Goal: Information Seeking & Learning: Learn about a topic

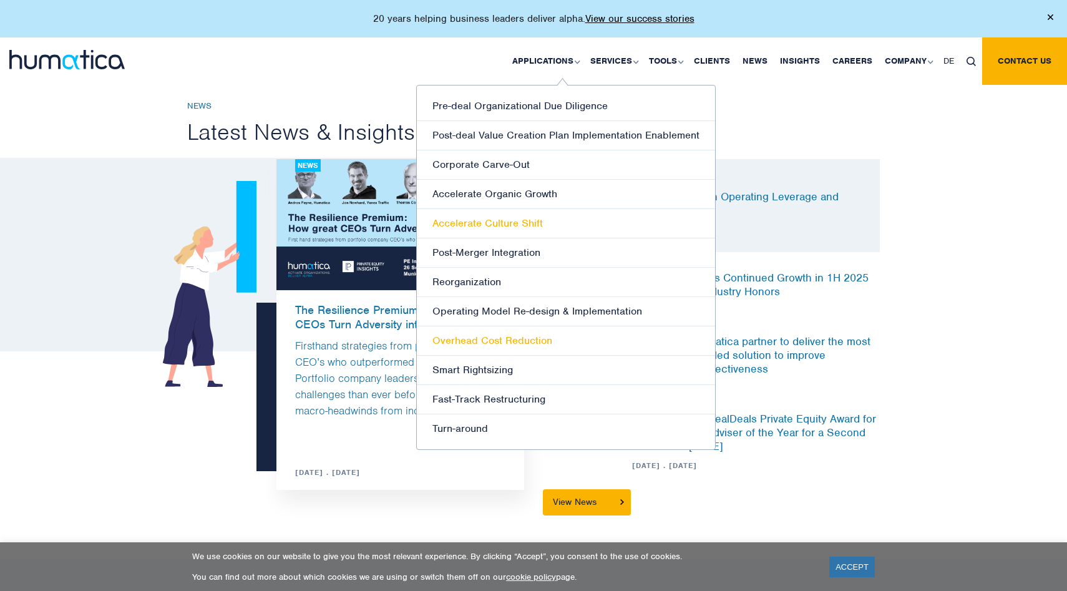
scroll to position [3102, 0]
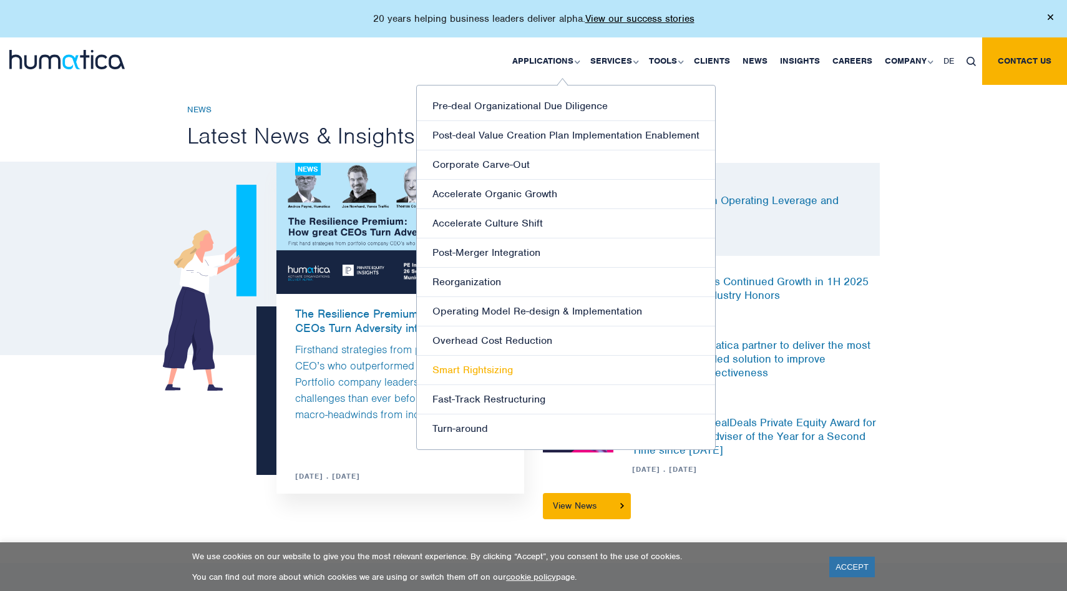
click at [504, 373] on link "Smart Rightsizing" at bounding box center [566, 370] width 298 height 29
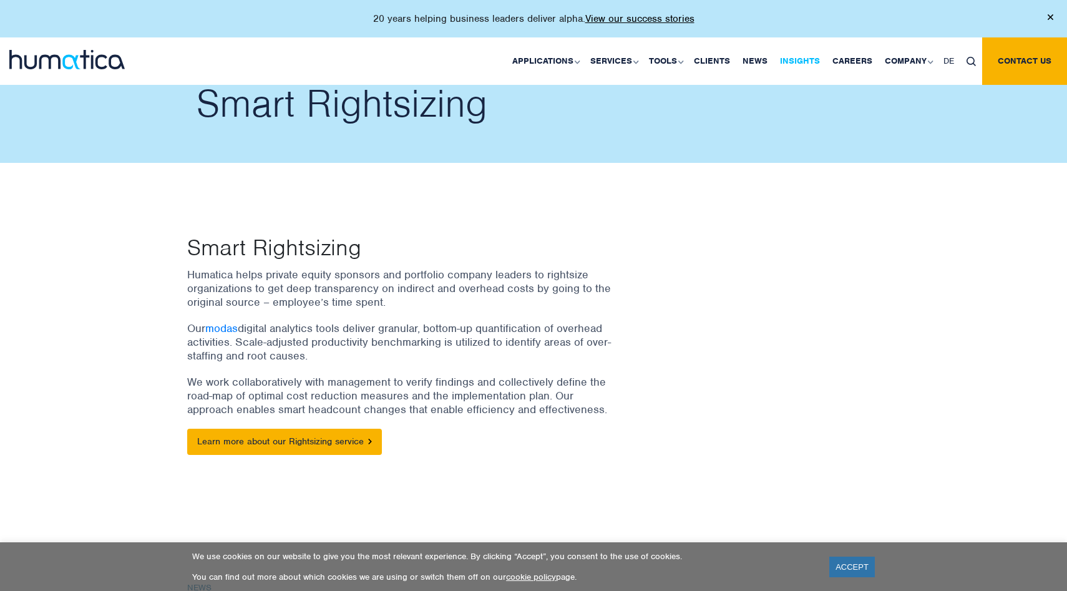
click at [801, 56] on link "Insights" at bounding box center [800, 60] width 52 height 47
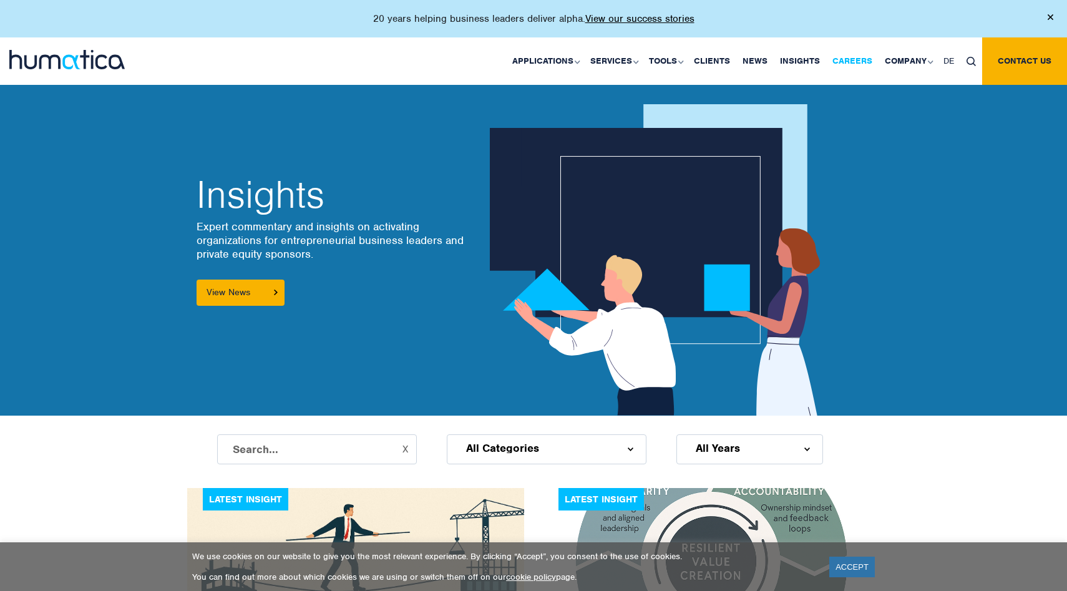
click at [851, 59] on link "Careers" at bounding box center [852, 60] width 52 height 47
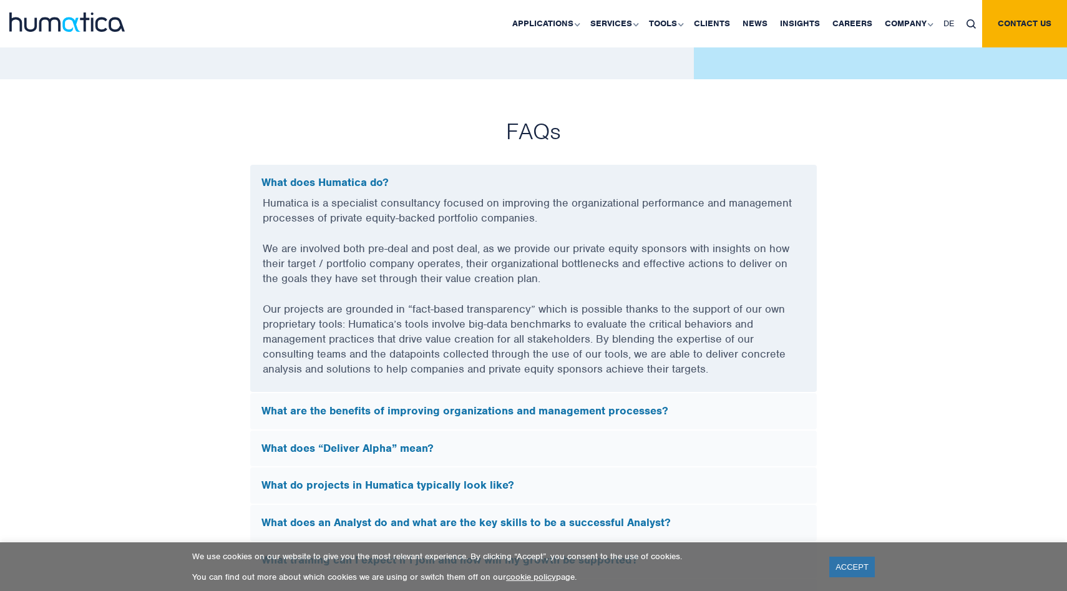
scroll to position [3279, 0]
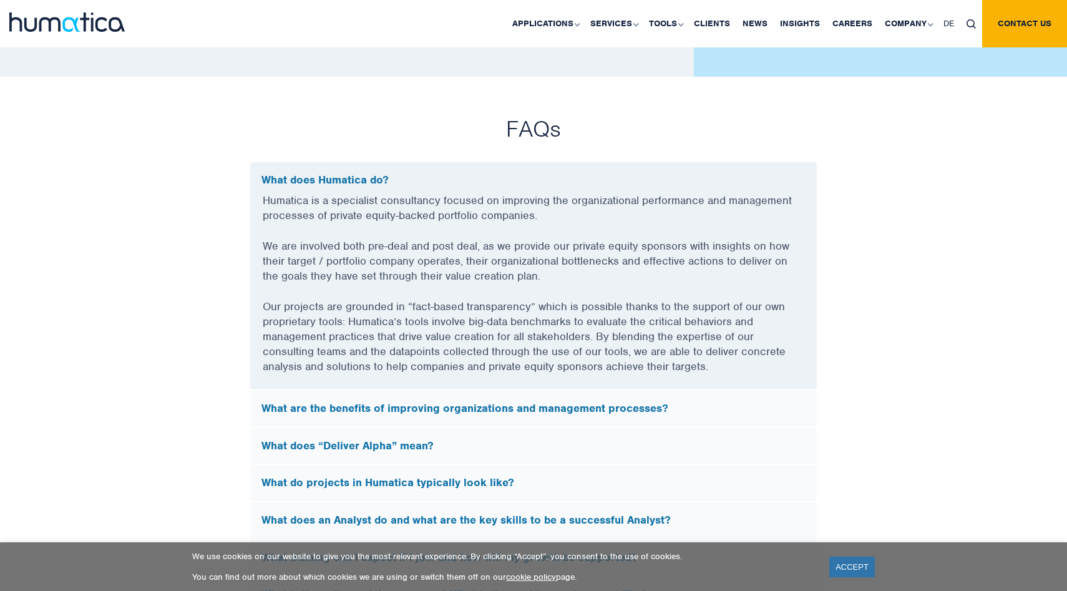
click at [339, 214] on p "Humatica is a specialist consultancy focused on improving the organizational pe…" at bounding box center [534, 216] width 542 height 46
drag, startPoint x: 339, startPoint y: 214, endPoint x: 391, endPoint y: 210, distance: 52.0
click at [391, 210] on p "Humatica is a specialist consultancy focused on improving the organizational pe…" at bounding box center [534, 216] width 542 height 46
copy p "private equity"
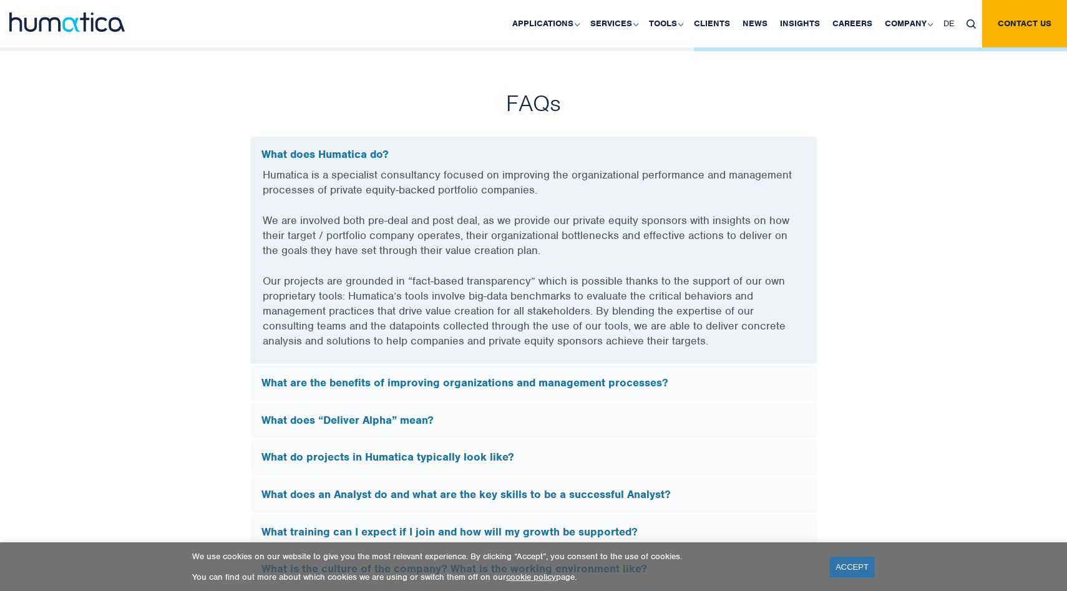
click at [730, 250] on p "We are involved both pre-deal and post deal, as we provide our private equity s…" at bounding box center [534, 243] width 542 height 61
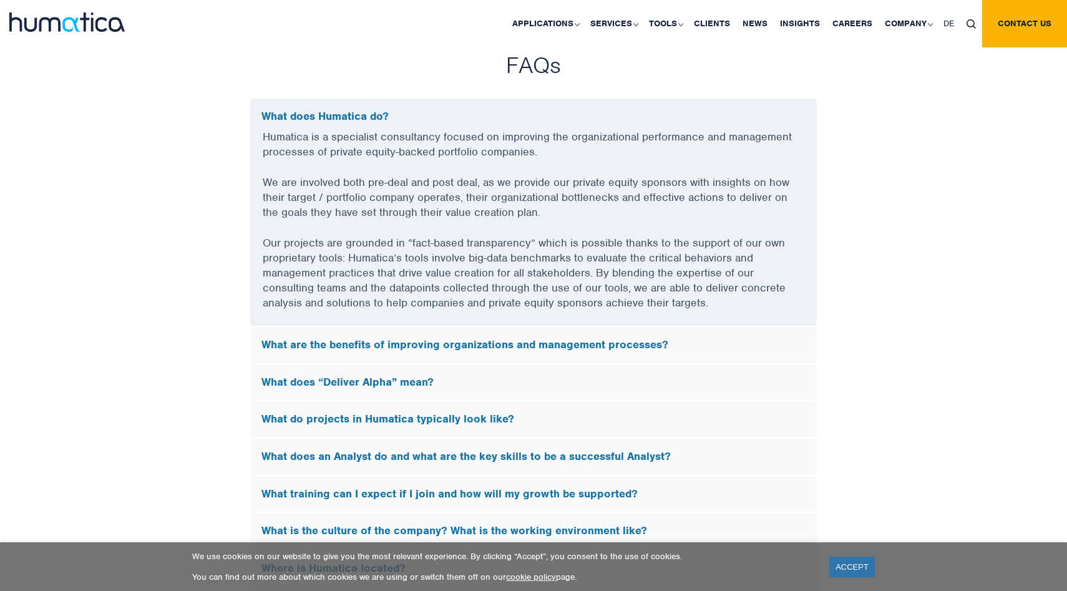
scroll to position [3343, 0]
click at [427, 338] on h5 "What are the benefits of improving organizations and management processes?" at bounding box center [533, 345] width 544 height 14
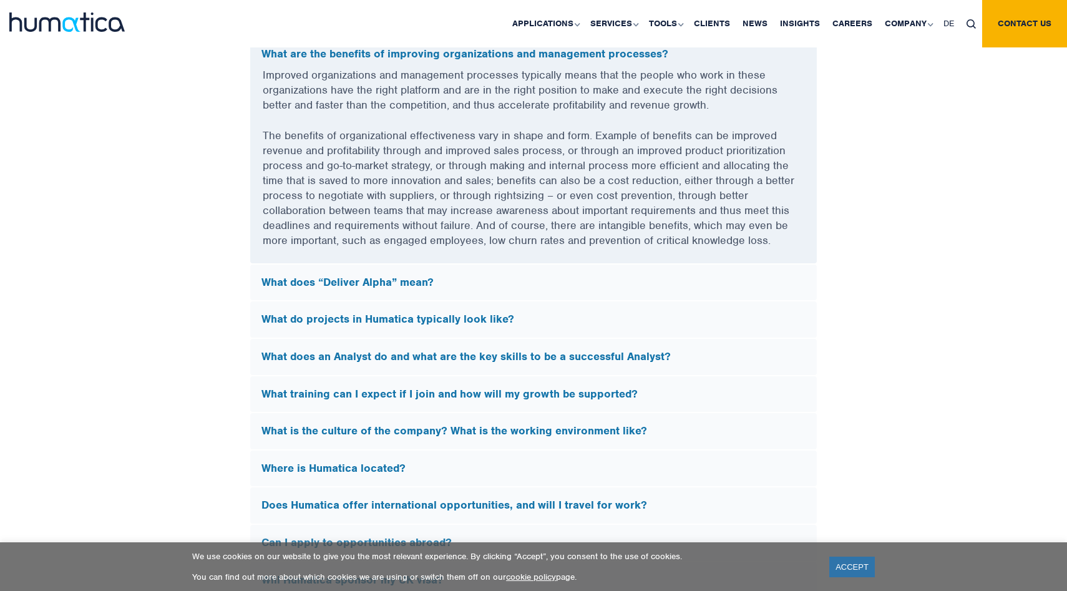
scroll to position [3443, 0]
click at [313, 280] on h5 "What does “Deliver Alpha” mean?" at bounding box center [533, 282] width 544 height 14
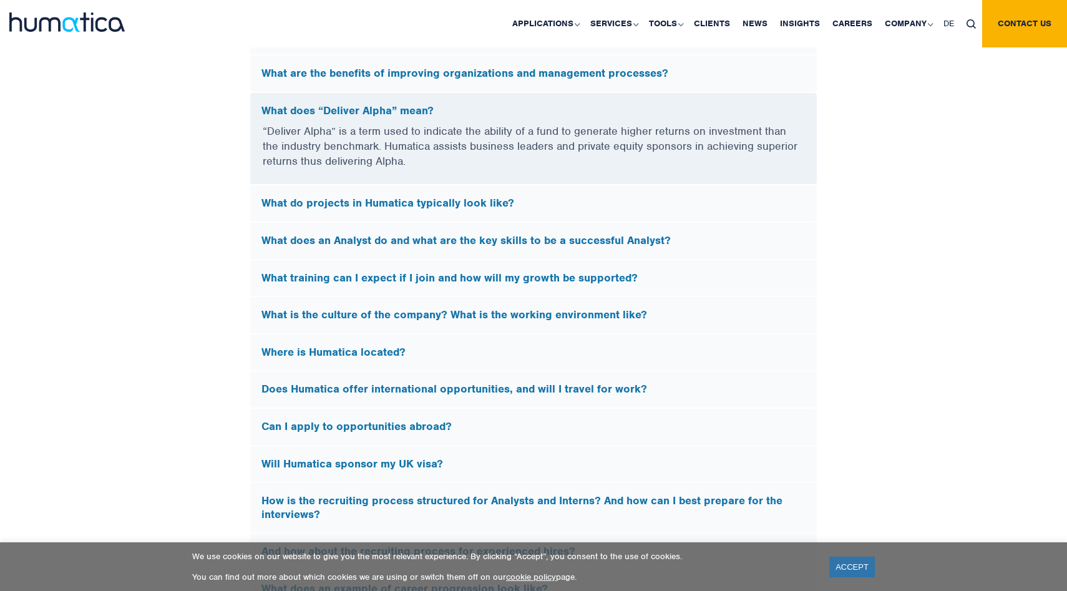
scroll to position [3425, 0]
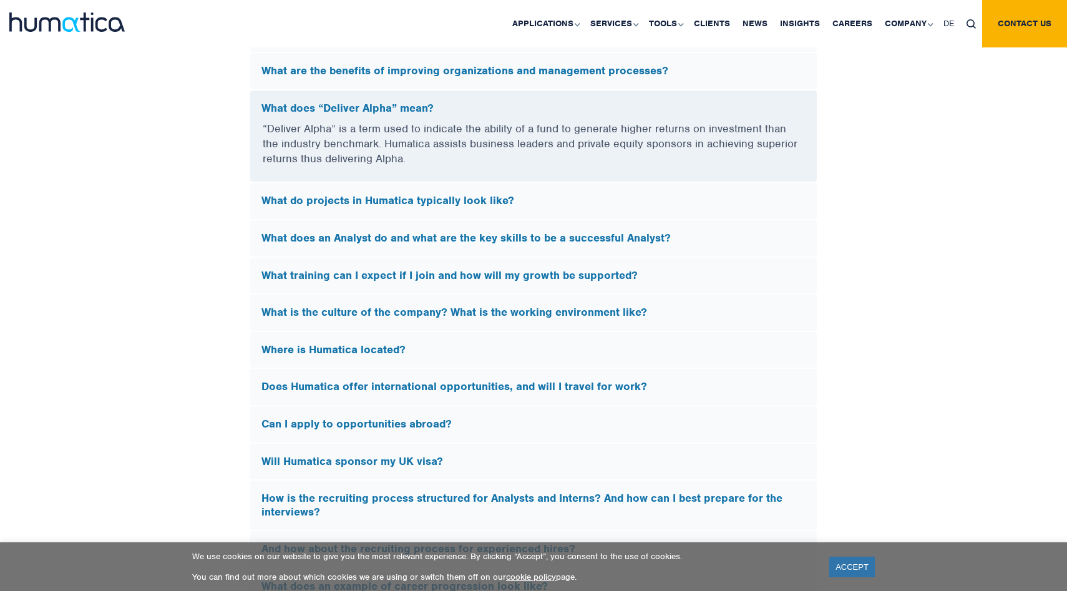
click at [404, 351] on h5 "Where is Humatica located?" at bounding box center [533, 350] width 544 height 14
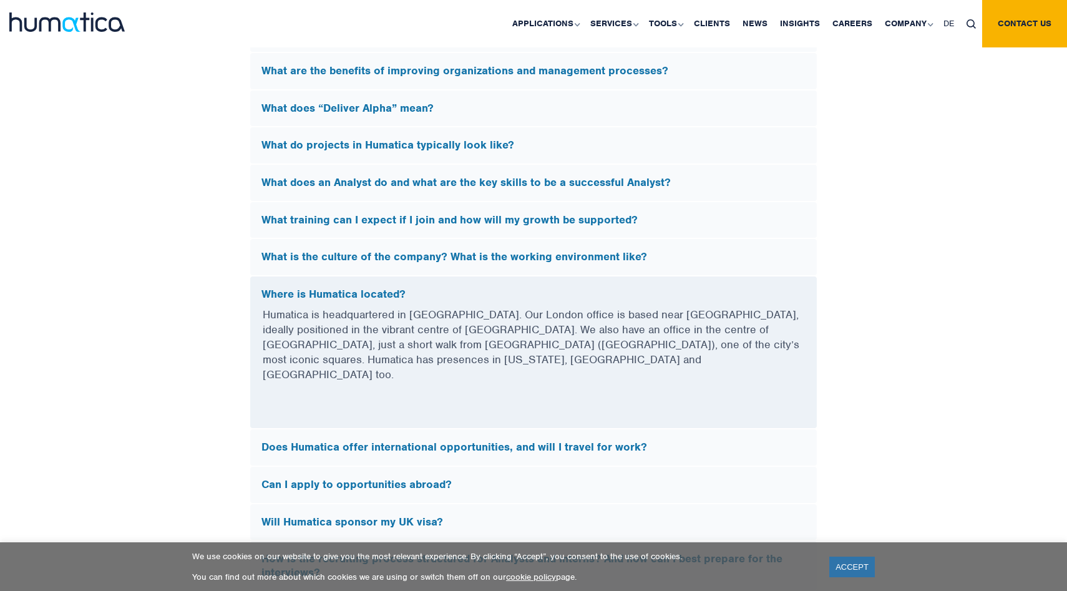
click at [423, 295] on h5 "Where is Humatica located?" at bounding box center [533, 295] width 544 height 14
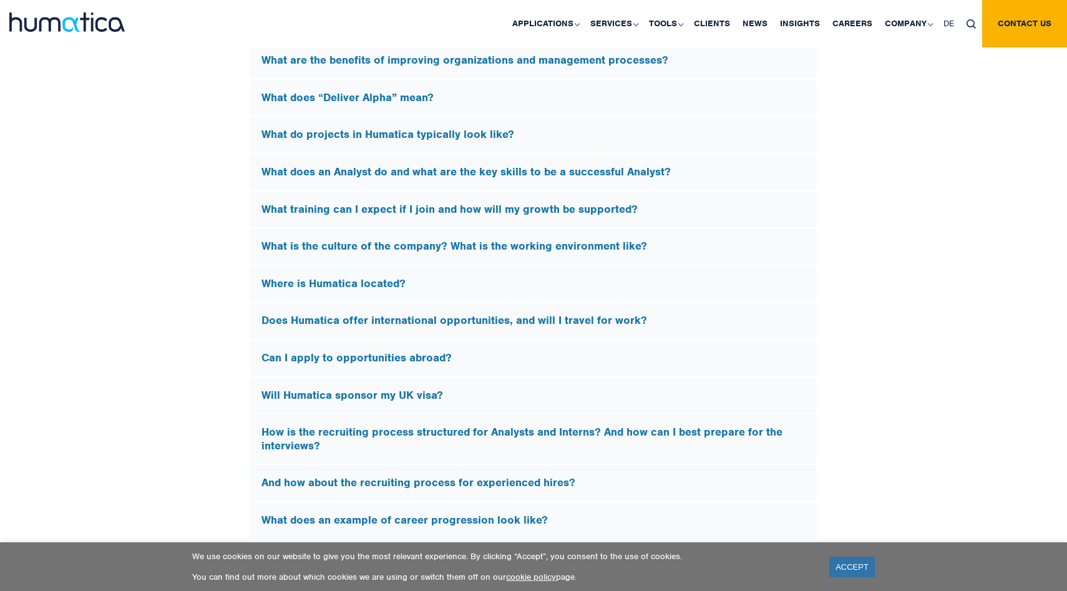
scroll to position [3438, 0]
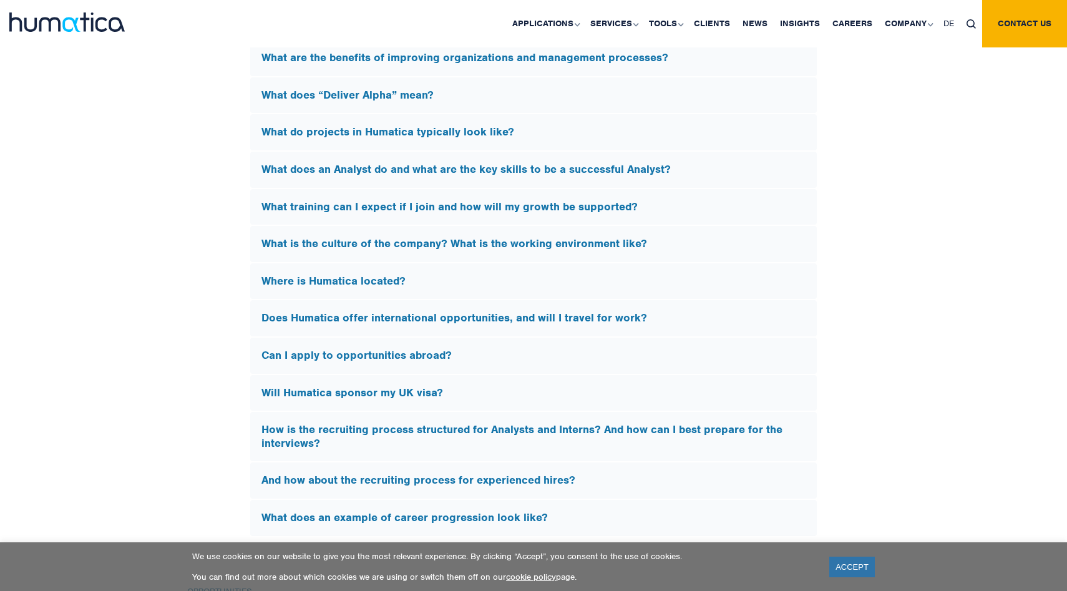
click at [446, 315] on h5 "Does Humatica offer international opportunities, and will I travel for work?" at bounding box center [533, 318] width 544 height 14
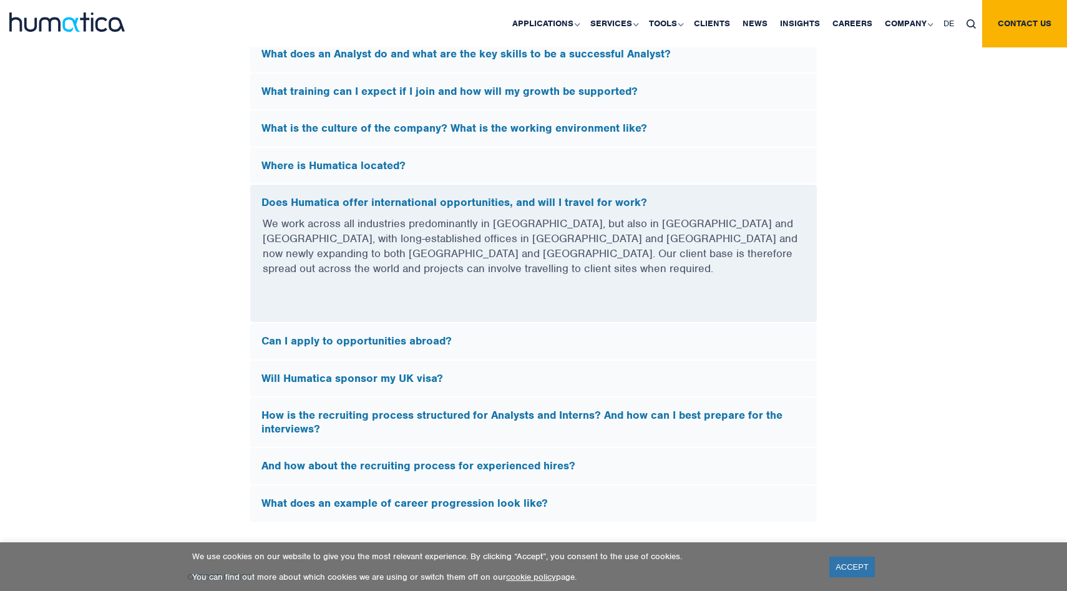
scroll to position [3557, 0]
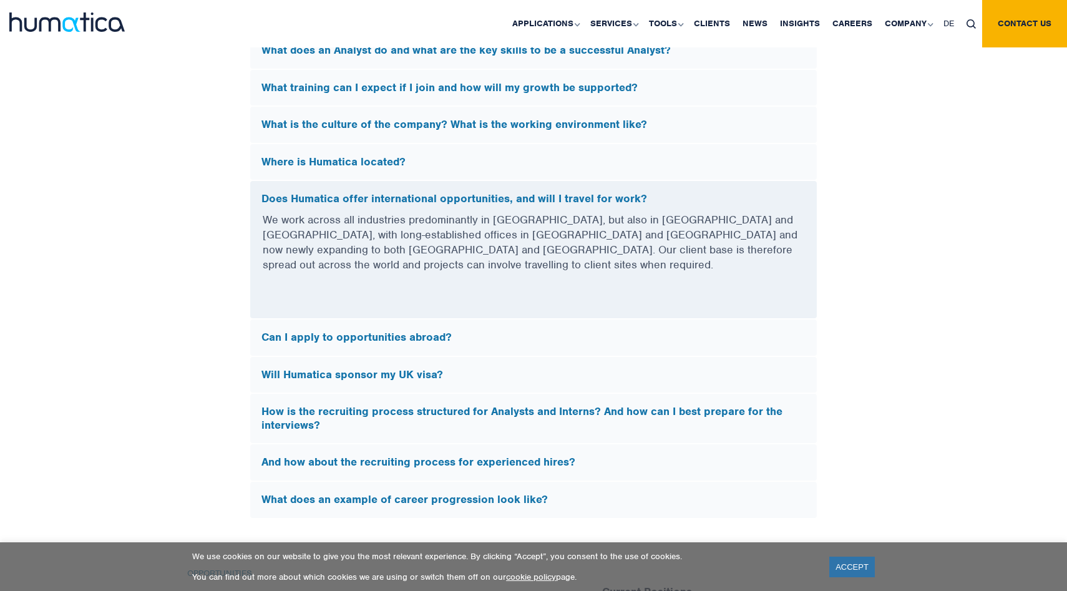
click at [442, 368] on h5 "Will Humatica sponsor my UK visa?" at bounding box center [533, 375] width 544 height 14
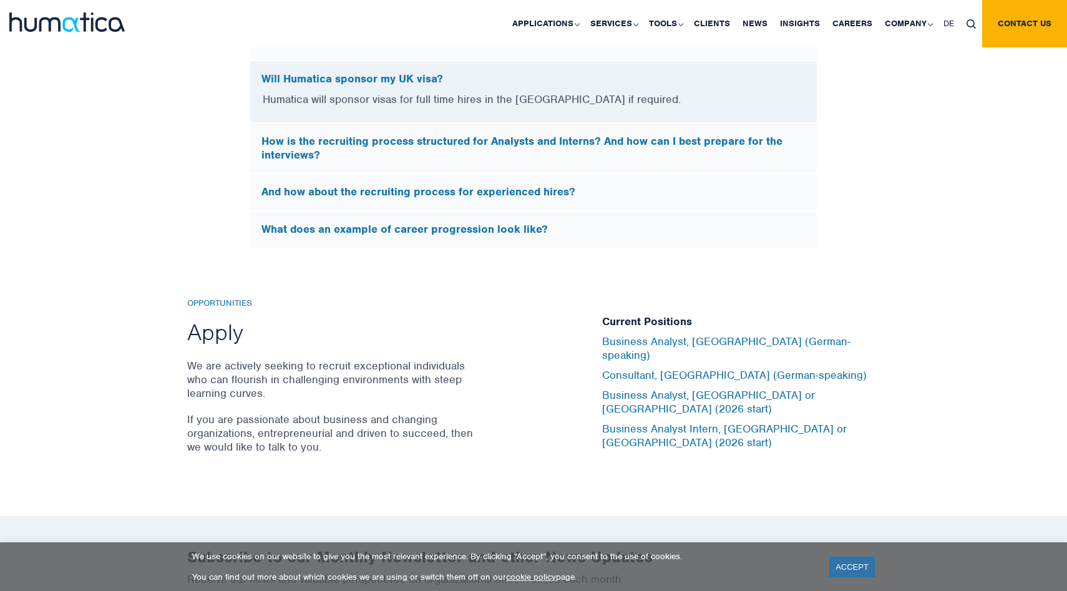
scroll to position [3757, 0]
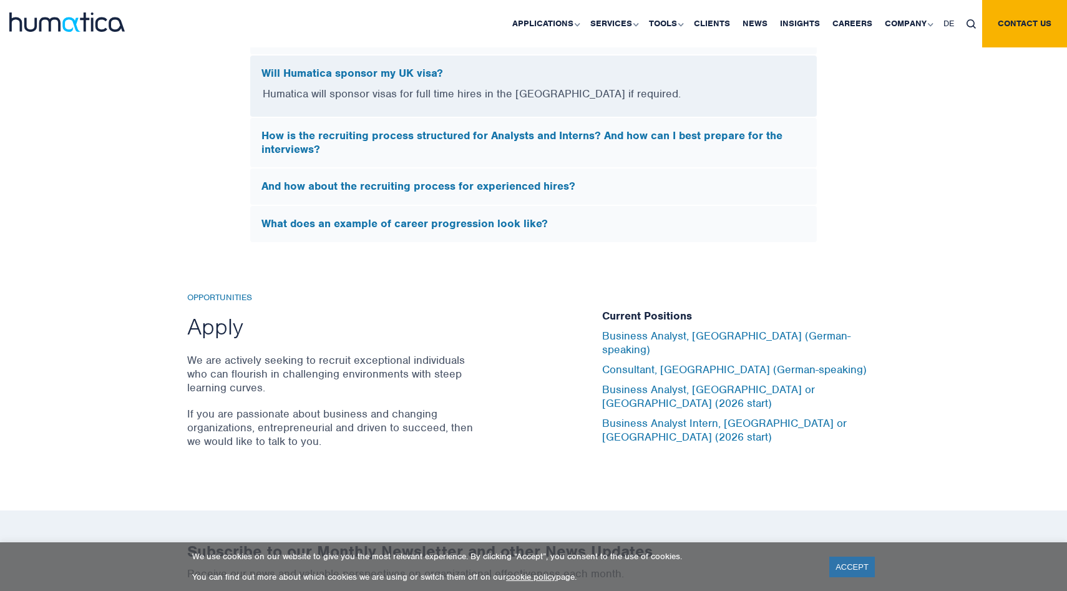
click at [700, 416] on div "Current Positions Business Analyst, Munich (German-speaking) Consultant, Munich…" at bounding box center [741, 377] width 278 height 168
click at [701, 416] on link "Business Analyst Intern, London or Munich (2026 start)" at bounding box center [724, 429] width 245 height 27
